Goal: Transaction & Acquisition: Purchase product/service

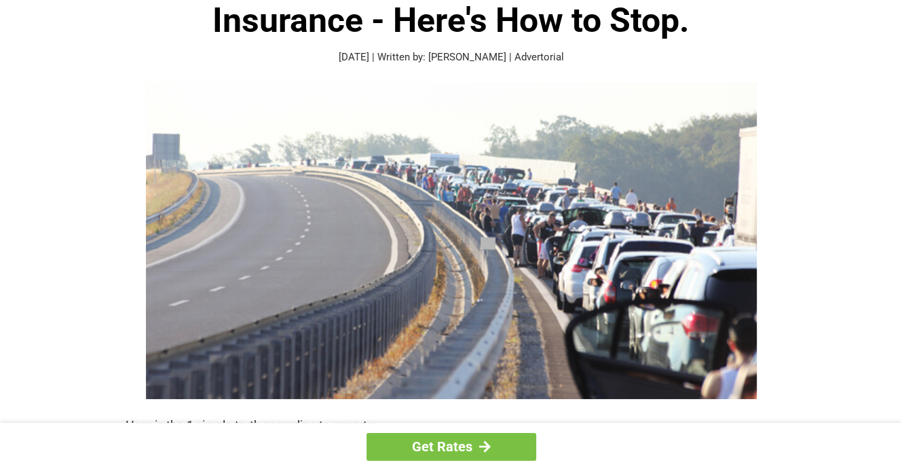
scroll to position [105, 0]
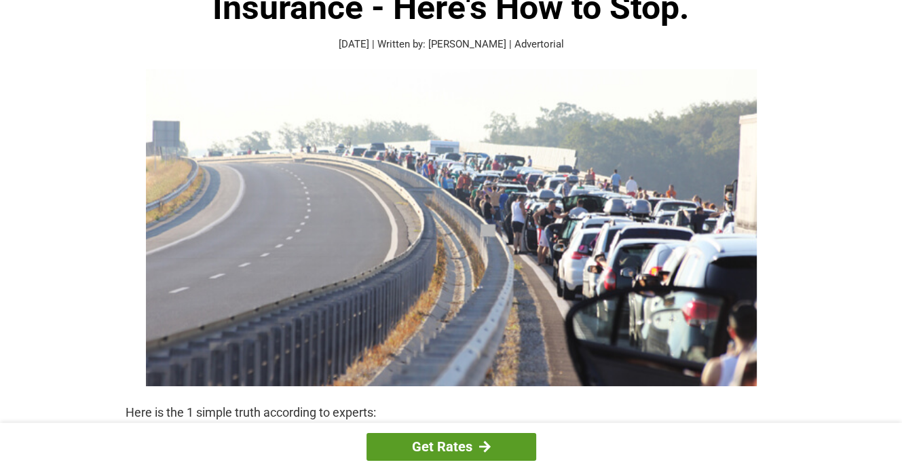
click at [442, 443] on link "Get Rates" at bounding box center [452, 447] width 170 height 28
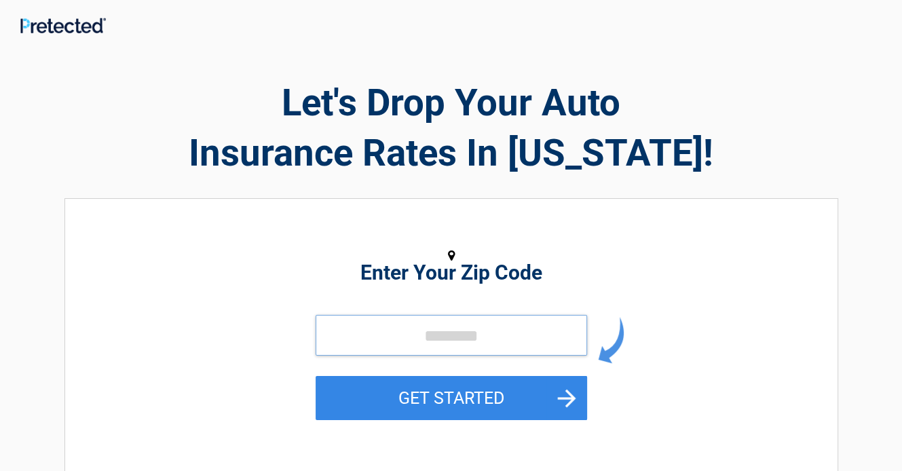
click at [437, 329] on input "tel" at bounding box center [452, 335] width 272 height 41
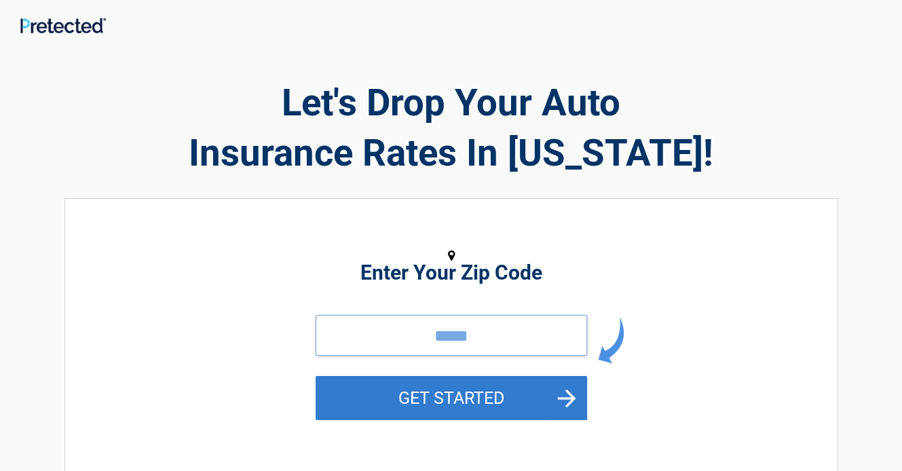
type input "*****"
click at [454, 394] on button "GET STARTED" at bounding box center [452, 398] width 272 height 44
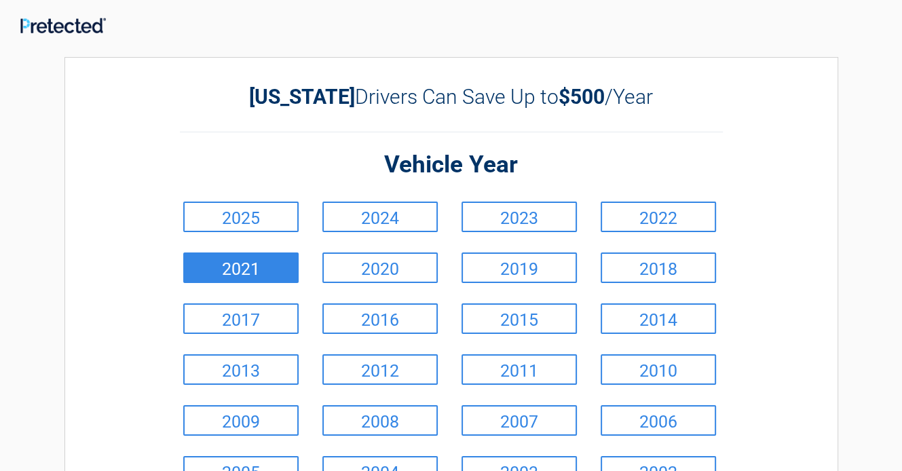
click at [244, 263] on link "2021" at bounding box center [240, 268] width 115 height 31
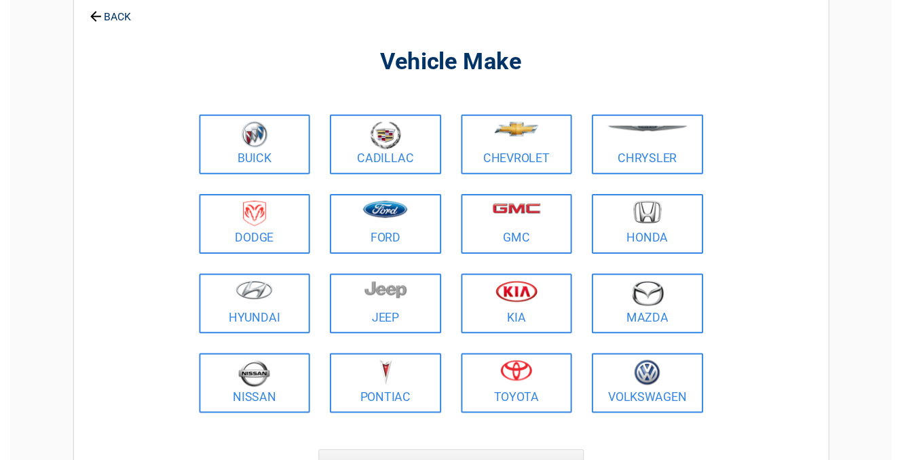
scroll to position [76, 0]
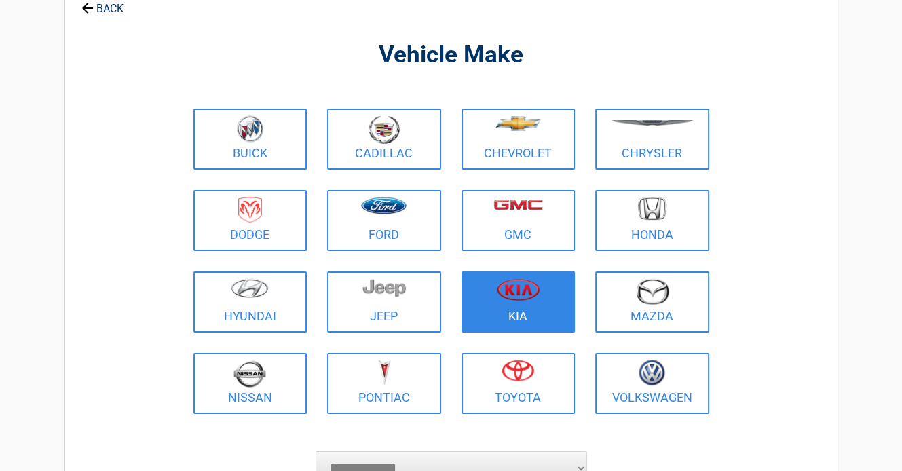
click at [510, 297] on img at bounding box center [518, 289] width 43 height 22
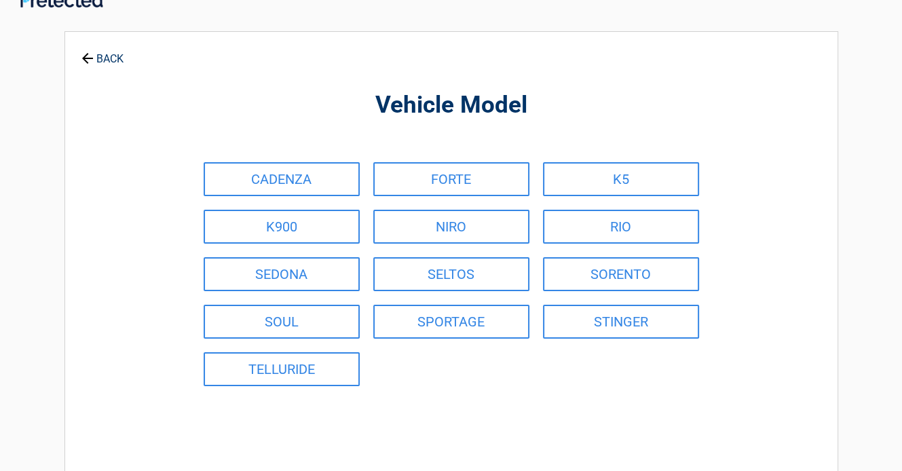
scroll to position [0, 0]
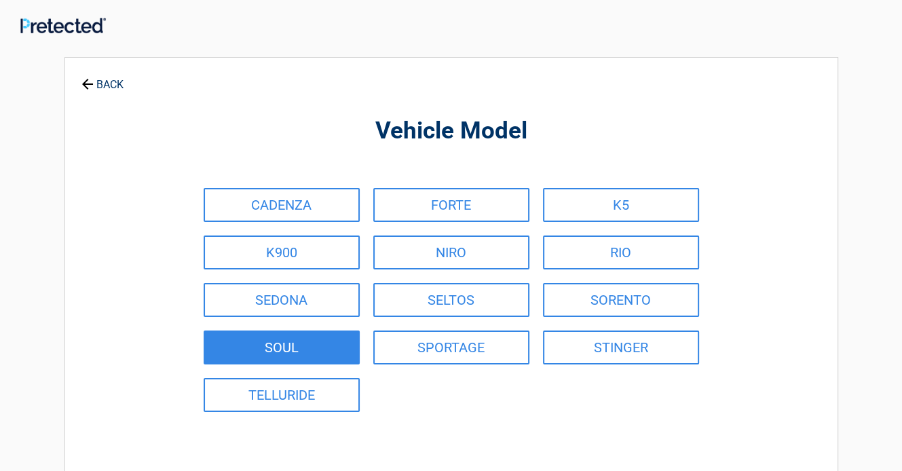
click at [298, 338] on link "SOUL" at bounding box center [282, 348] width 156 height 34
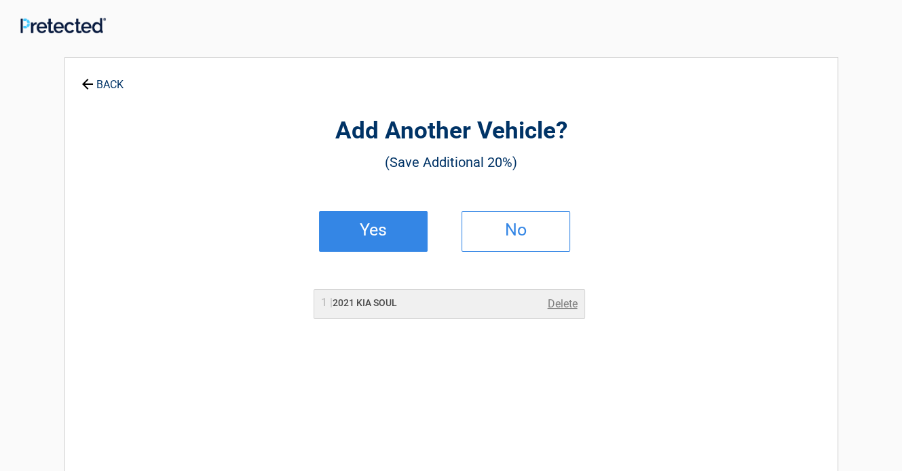
click at [380, 230] on h2 "Yes" at bounding box center [373, 230] width 80 height 10
